Goal: Information Seeking & Learning: Learn about a topic

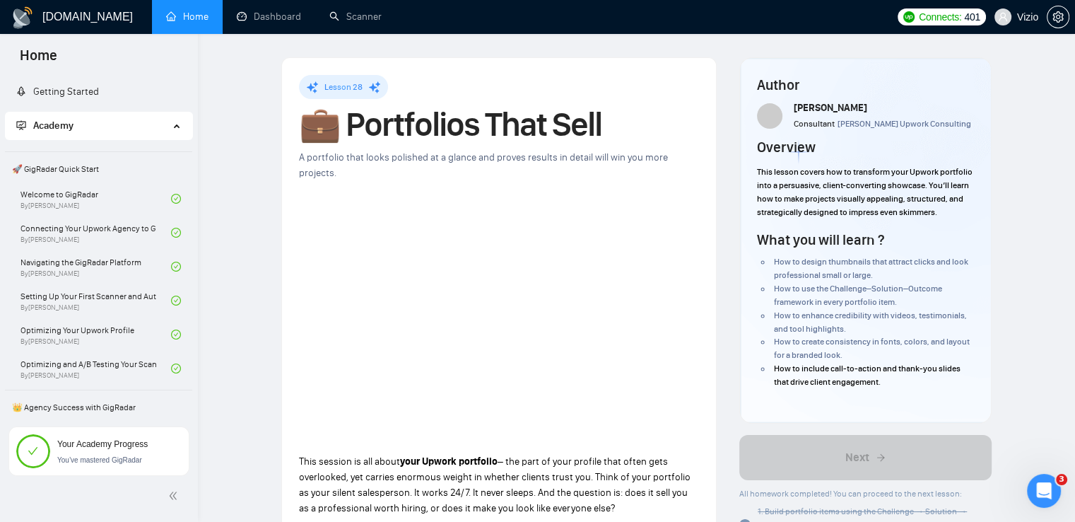
scroll to position [957, 0]
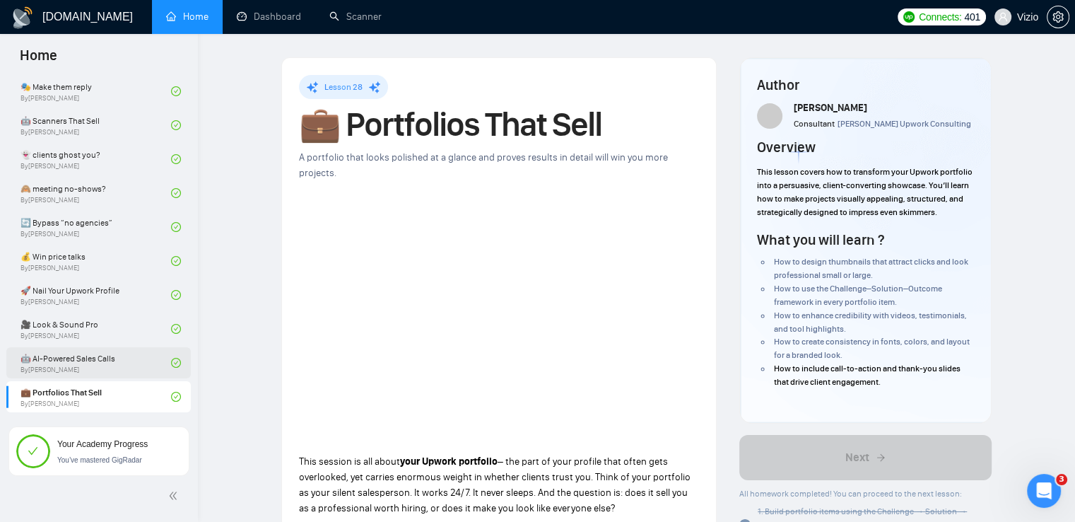
click at [86, 356] on link "🤖 AI-Powered Sales Calls By [PERSON_NAME]" at bounding box center [96, 362] width 151 height 31
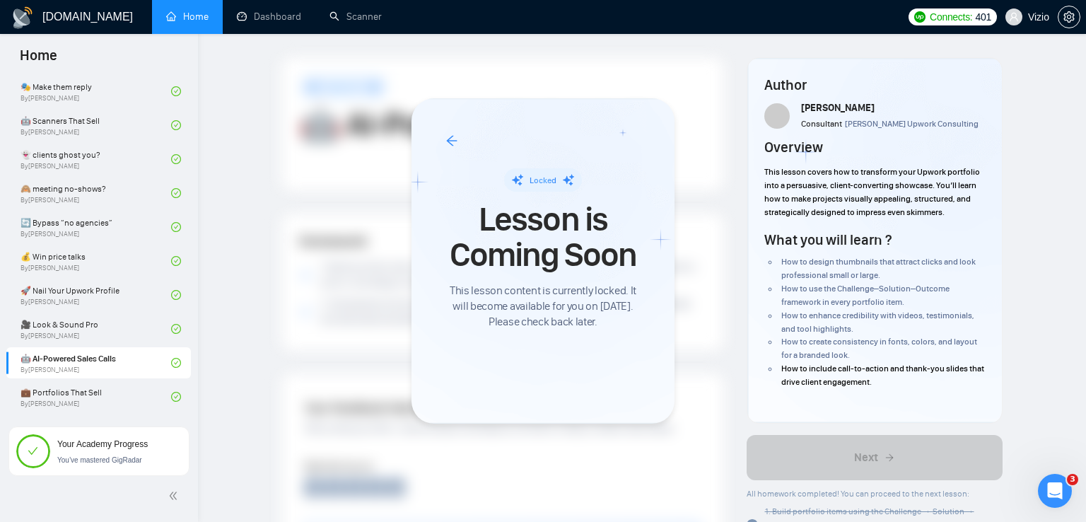
click at [110, 394] on div at bounding box center [543, 261] width 1086 height 522
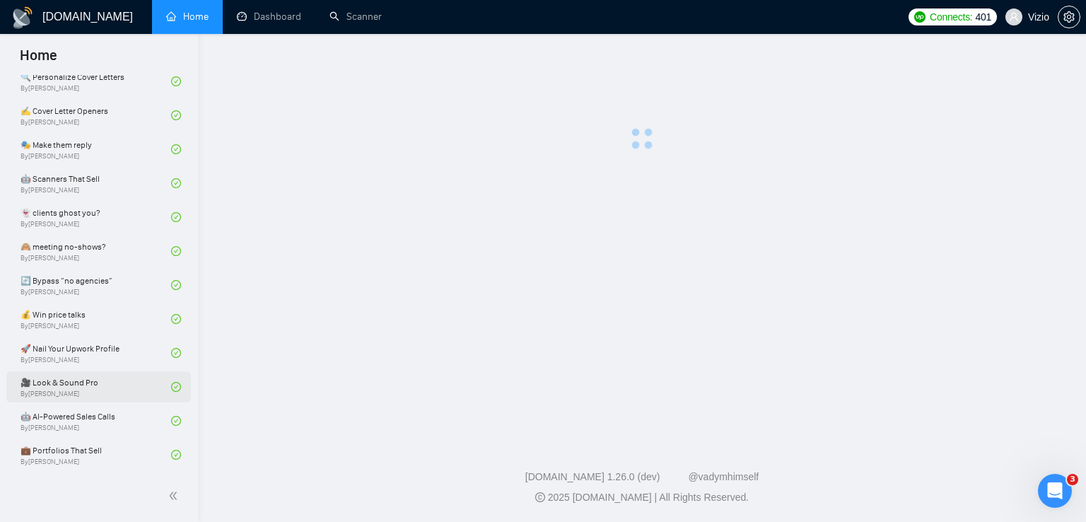
scroll to position [899, 0]
click at [79, 451] on link "💼 Portfolios That Sell By [PERSON_NAME]" at bounding box center [96, 454] width 151 height 31
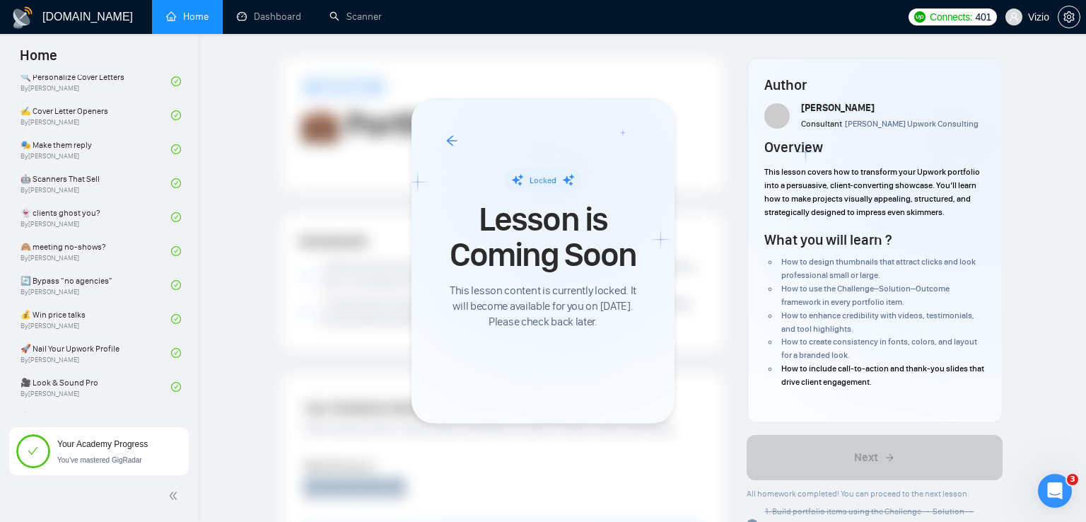
click at [92, 318] on div at bounding box center [543, 261] width 1086 height 522
